Goal: Task Accomplishment & Management: Use online tool/utility

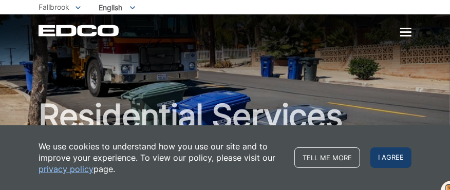
click at [395, 156] on span "I agree" at bounding box center [390, 157] width 41 height 21
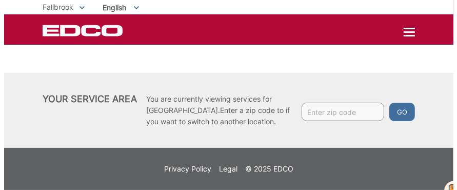
scroll to position [589, 0]
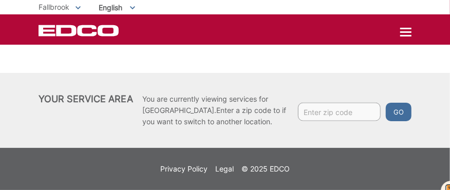
click at [276, 5] on ul "Fallbrook To change your zip code, enter it below and press change. Change Take…" at bounding box center [225, 7] width 373 height 14
click at [317, 113] on input "Enter zip code" at bounding box center [339, 112] width 83 height 18
type input "92028"
click at [386, 103] on button "Go" at bounding box center [399, 112] width 26 height 18
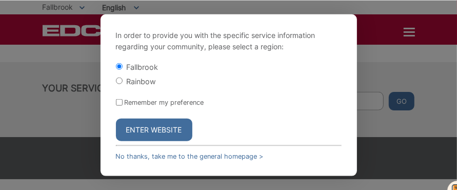
click at [182, 117] on form "Fallbrook Rainbow Remember my preference Enter Website" at bounding box center [229, 102] width 226 height 80
click at [119, 100] on input "Remember my preference" at bounding box center [119, 102] width 7 height 7
checkbox input "true"
click at [138, 126] on button "Enter Website" at bounding box center [154, 130] width 77 height 23
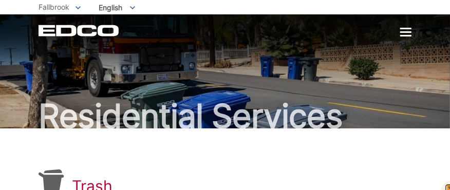
click at [397, 52] on div "Residential Services" at bounding box center [225, 71] width 373 height 114
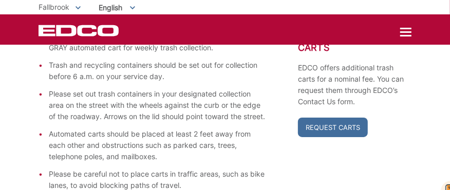
scroll to position [193, 0]
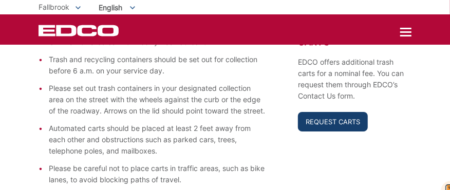
click at [323, 125] on link "Request Carts" at bounding box center [333, 122] width 70 height 20
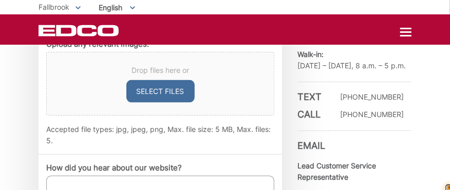
scroll to position [683, 0]
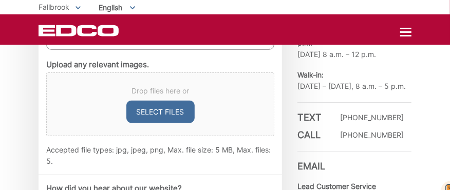
click at [436, 15] on div "EDCO Logo Home Residential Services Curbside Pickup Recycling Organic Recycling…" at bounding box center [225, 29] width 450 height 30
